Goal: Task Accomplishment & Management: Manage account settings

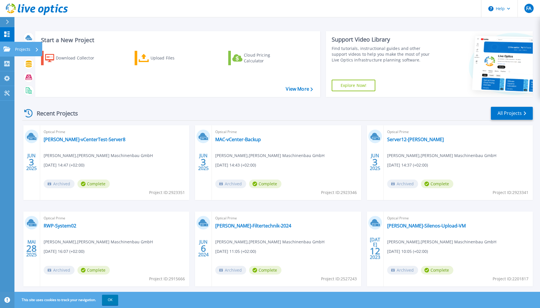
click at [8, 48] on icon at bounding box center [6, 49] width 7 height 5
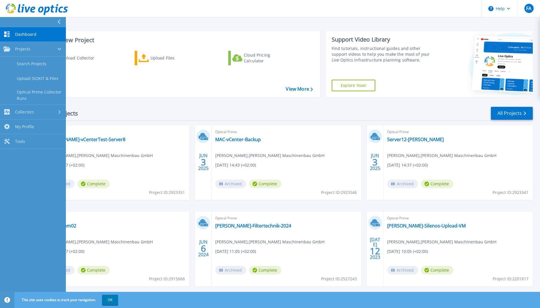
click at [8, 34] on icon at bounding box center [6, 33] width 7 height 5
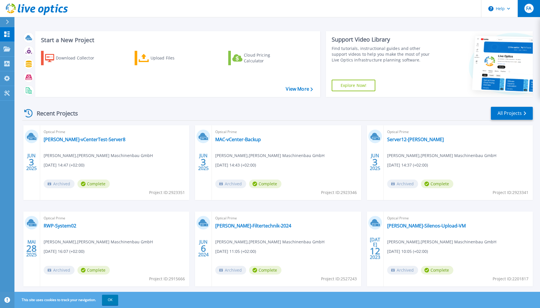
click at [530, 8] on span "FA" at bounding box center [528, 8] width 5 height 5
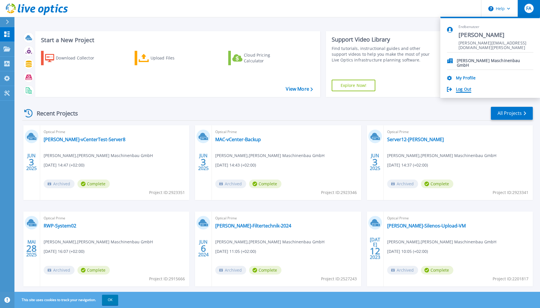
click at [458, 90] on link "Log Out" at bounding box center [463, 89] width 15 height 5
